Goal: Check status: Check status

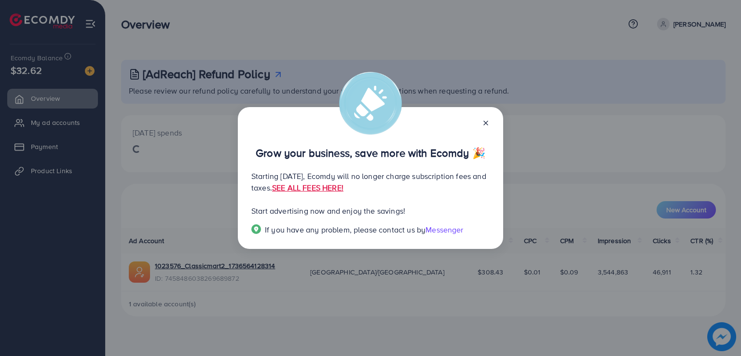
click at [487, 124] on line at bounding box center [486, 123] width 4 height 4
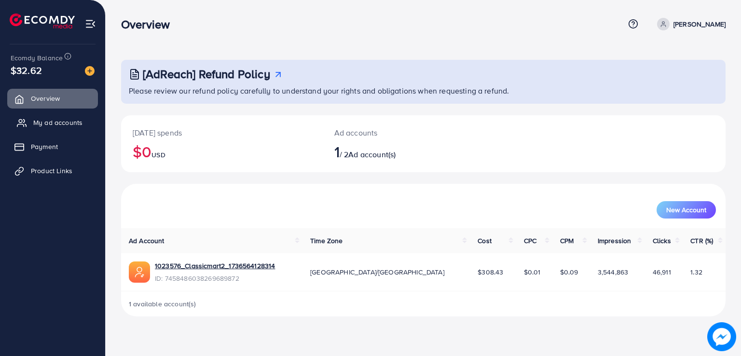
click at [36, 127] on span "My ad accounts" at bounding box center [57, 123] width 49 height 10
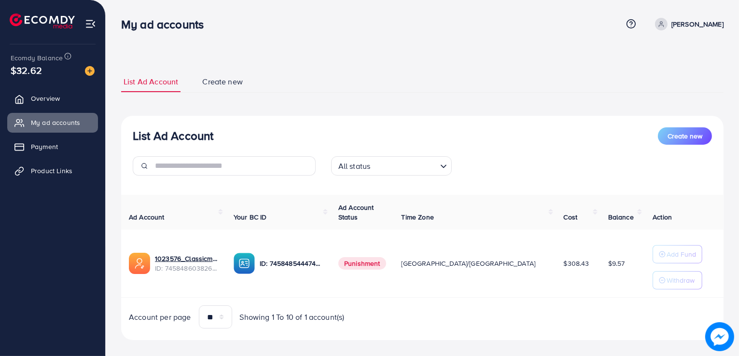
click at [564, 263] on span "$308.43" at bounding box center [577, 264] width 26 height 10
click at [564, 262] on span "$308.43" at bounding box center [577, 264] width 26 height 10
click at [564, 267] on span "$308.43" at bounding box center [577, 264] width 26 height 10
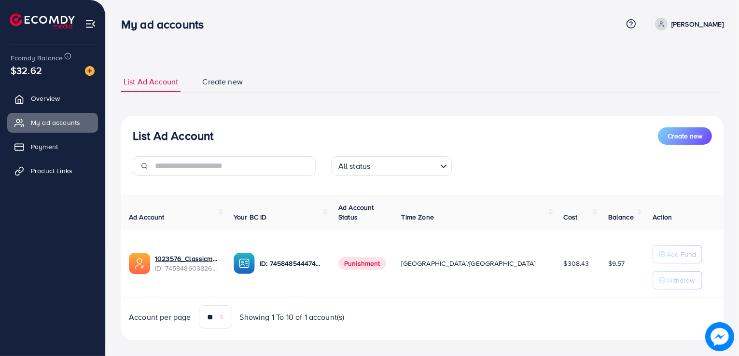
click at [564, 266] on span "$308.43" at bounding box center [577, 264] width 26 height 10
drag, startPoint x: 497, startPoint y: 238, endPoint x: 496, endPoint y: 275, distance: 37.2
click at [496, 275] on td "[GEOGRAPHIC_DATA]/[GEOGRAPHIC_DATA]" at bounding box center [475, 264] width 162 height 68
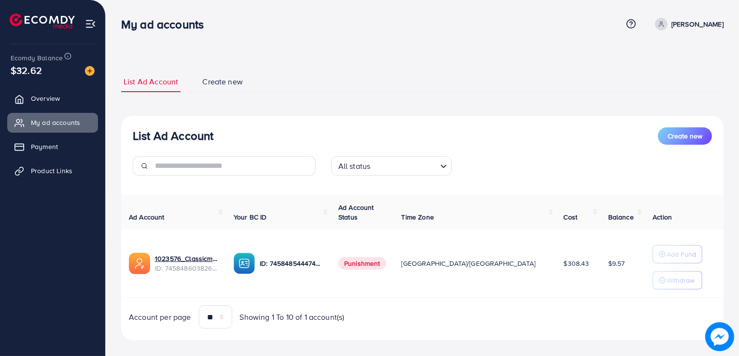
click at [722, 338] on img at bounding box center [719, 336] width 29 height 29
